Goal: Task Accomplishment & Management: Manage account settings

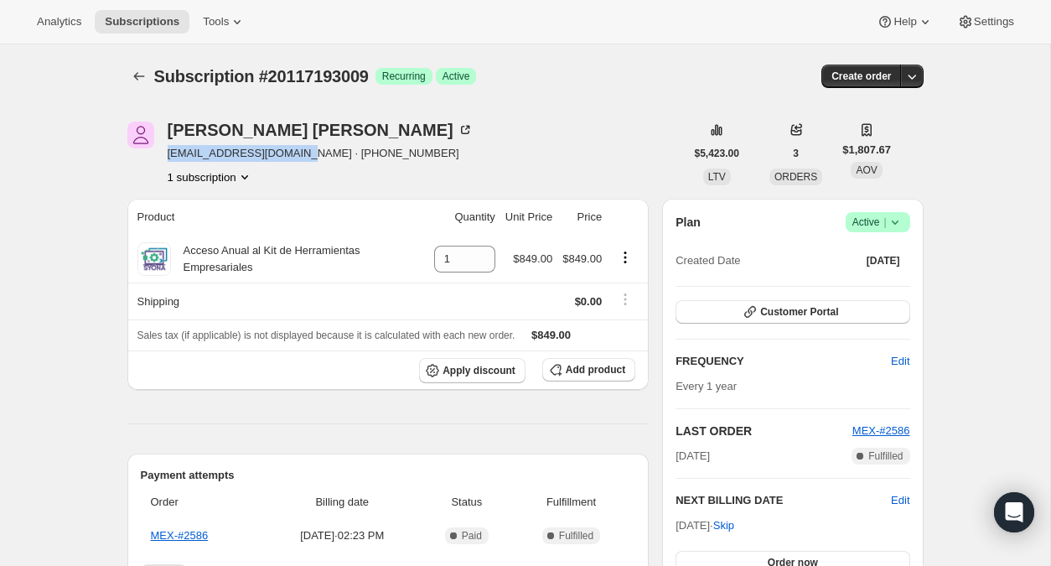
drag, startPoint x: 294, startPoint y: 156, endPoint x: 169, endPoint y: 151, distance: 124.9
click at [169, 151] on span "[EMAIL_ADDRESS][DOMAIN_NAME] · [PHONE_NUMBER]" at bounding box center [321, 153] width 306 height 17
copy span "[EMAIL_ADDRESS][DOMAIN_NAME]"
click at [204, 157] on span "[EMAIL_ADDRESS][DOMAIN_NAME] · [PHONE_NUMBER]" at bounding box center [321, 153] width 306 height 17
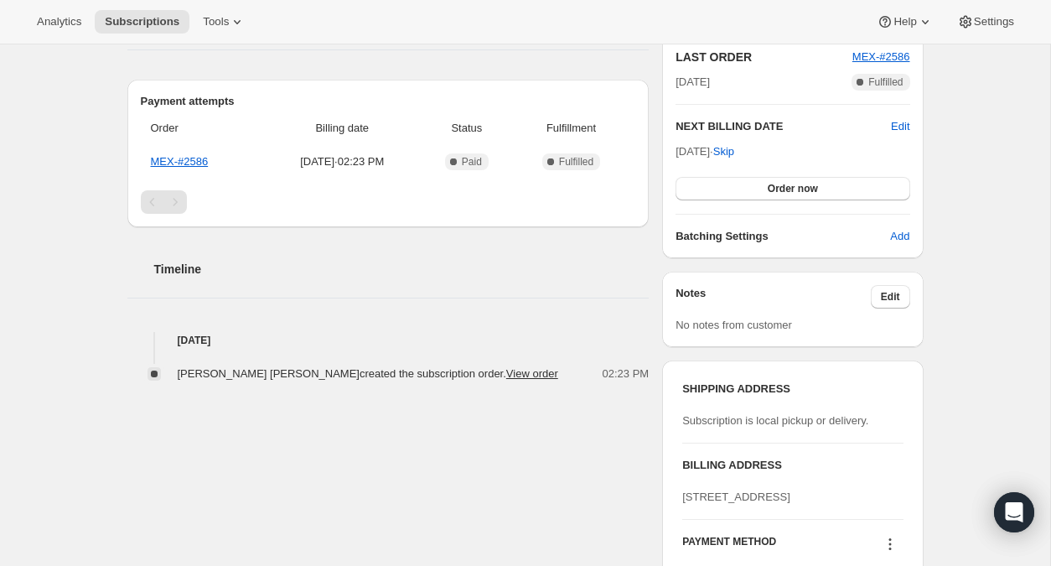
scroll to position [379, 0]
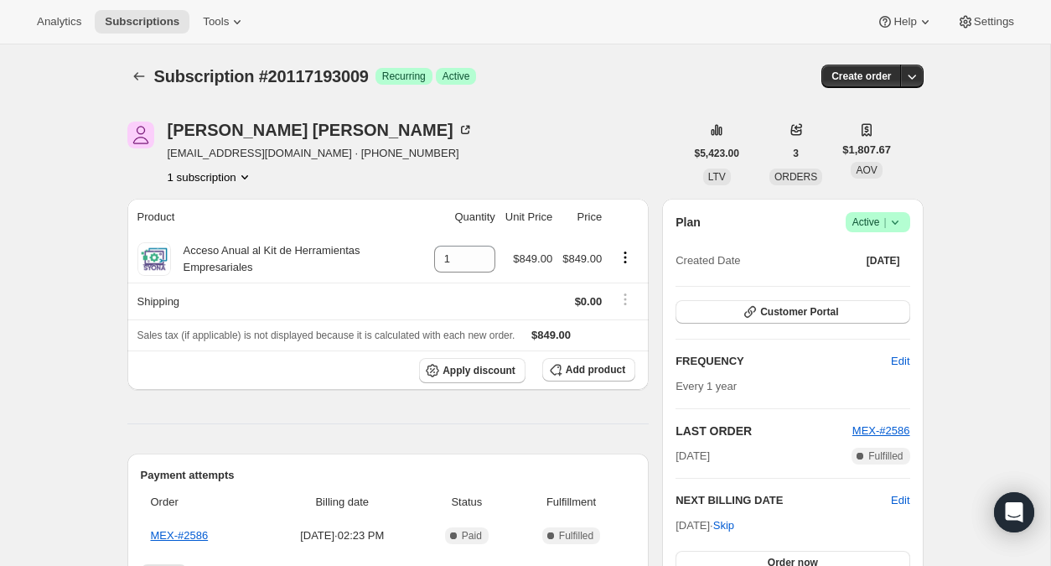
click at [39, 127] on div "Subscription #20117193009. This page is ready Subscription #20117193009 Success…" at bounding box center [525, 550] width 1050 height 1012
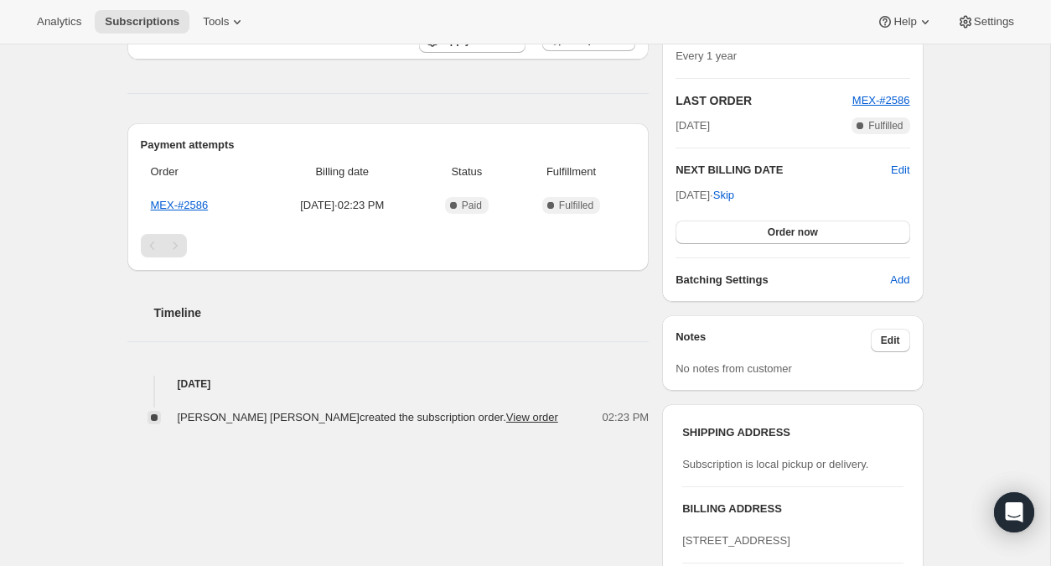
scroll to position [355, 0]
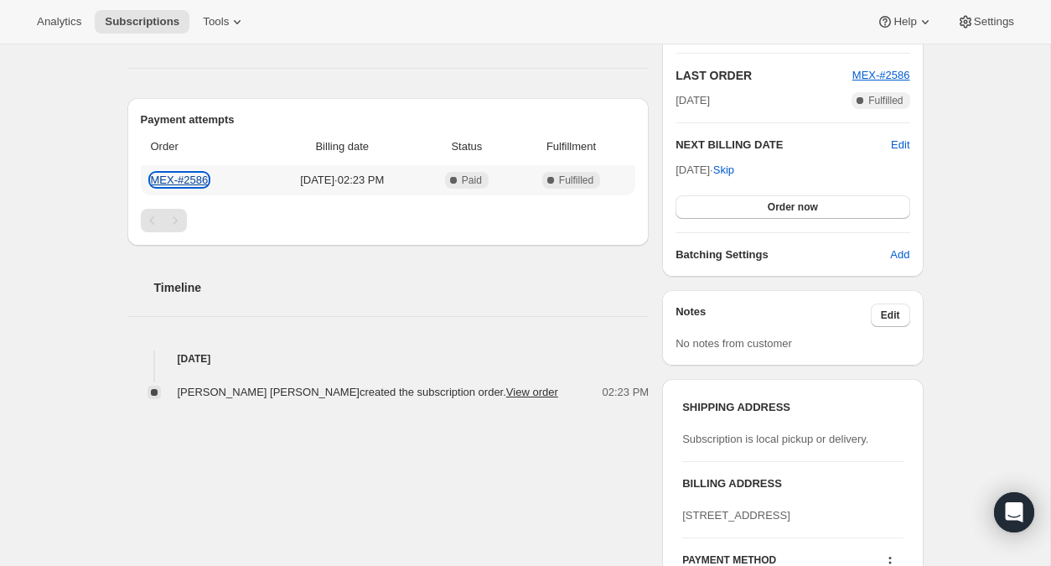
click at [198, 181] on link "MEX-#2586" at bounding box center [180, 179] width 58 height 13
